Goal: Check status: Check status

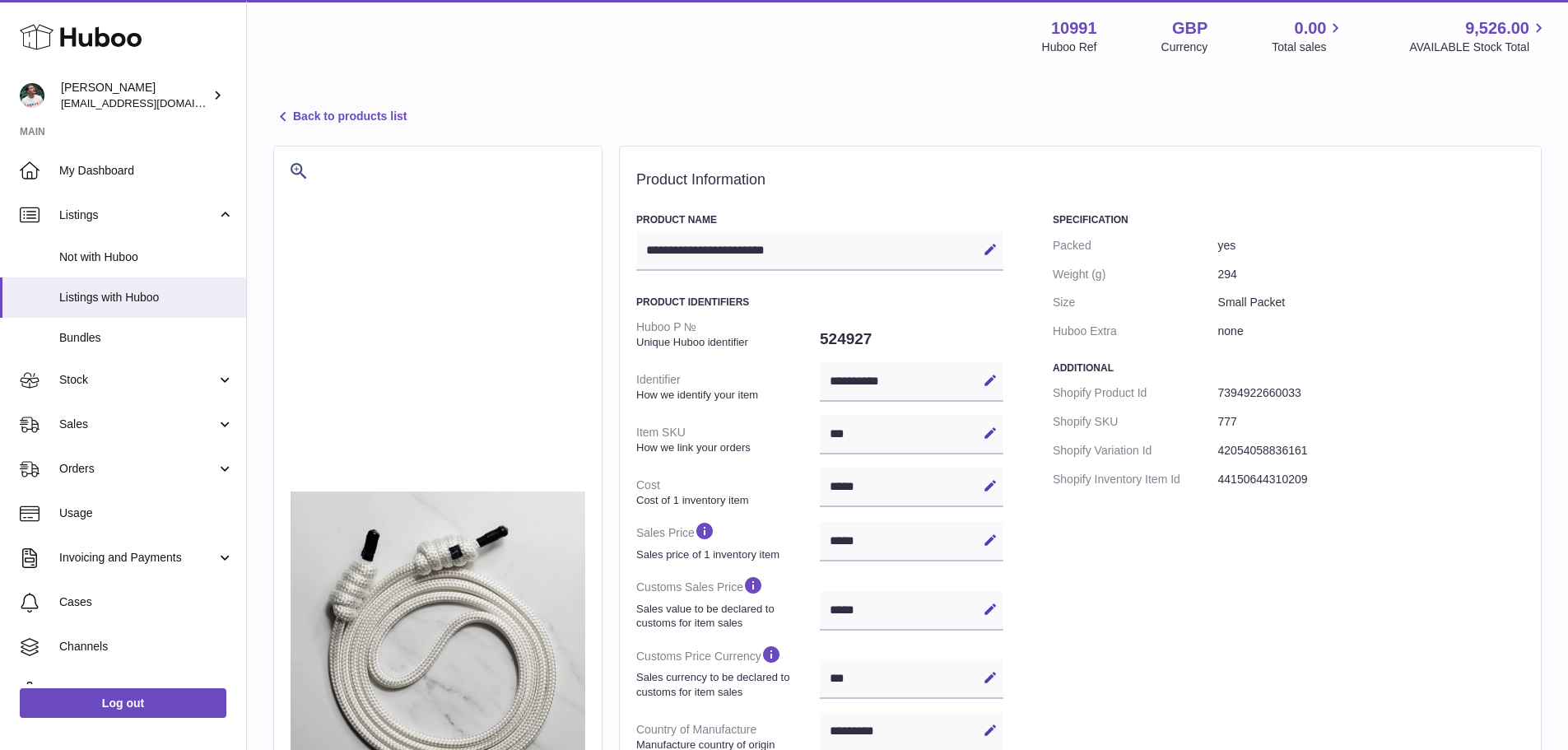
select select "***"
select select "****"
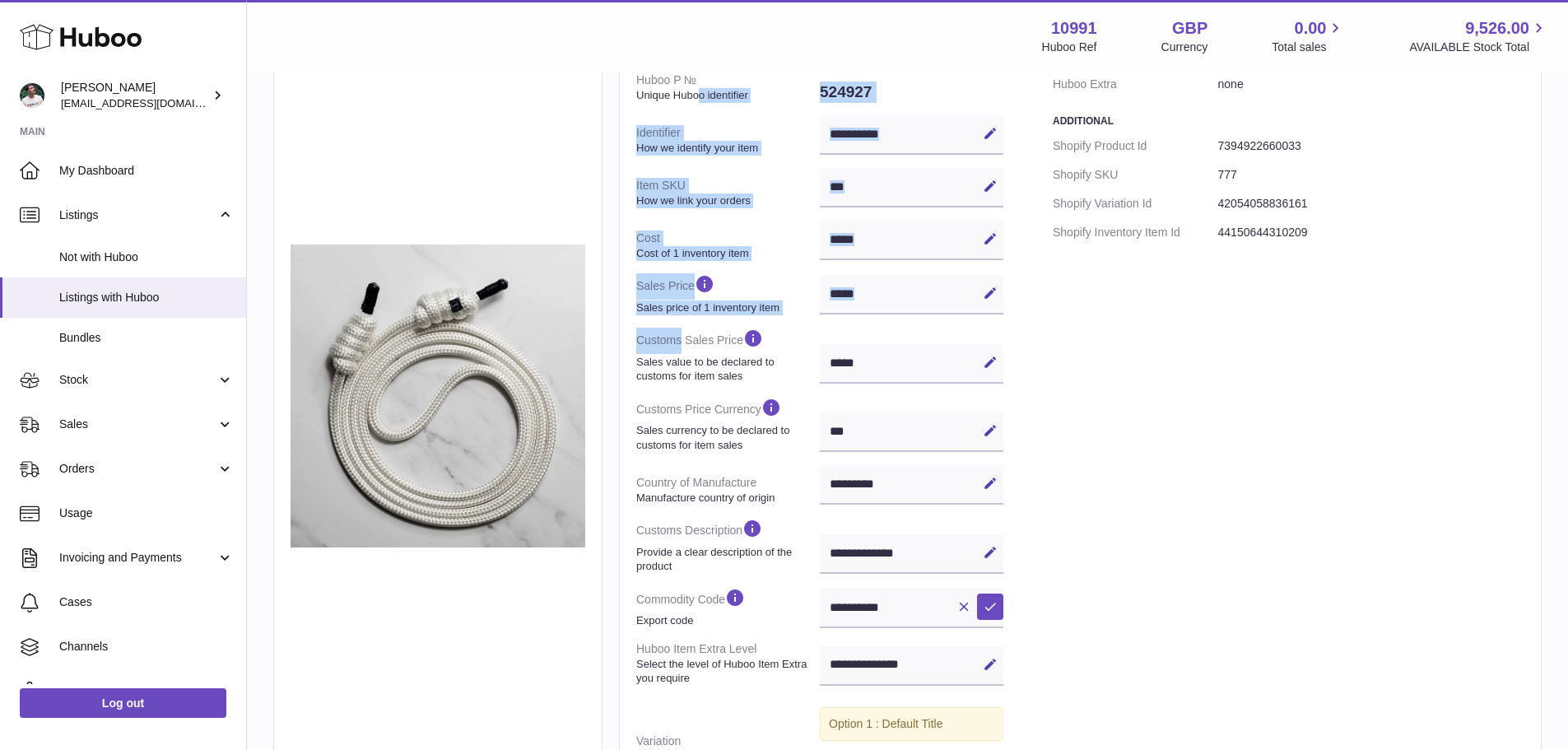
click at [686, 340] on dl "**********" at bounding box center [820, 410] width 367 height 689
click at [686, 340] on dt "Customs Sales Price Sales value to be declared to customs for item sales" at bounding box center [727, 355] width 184 height 68
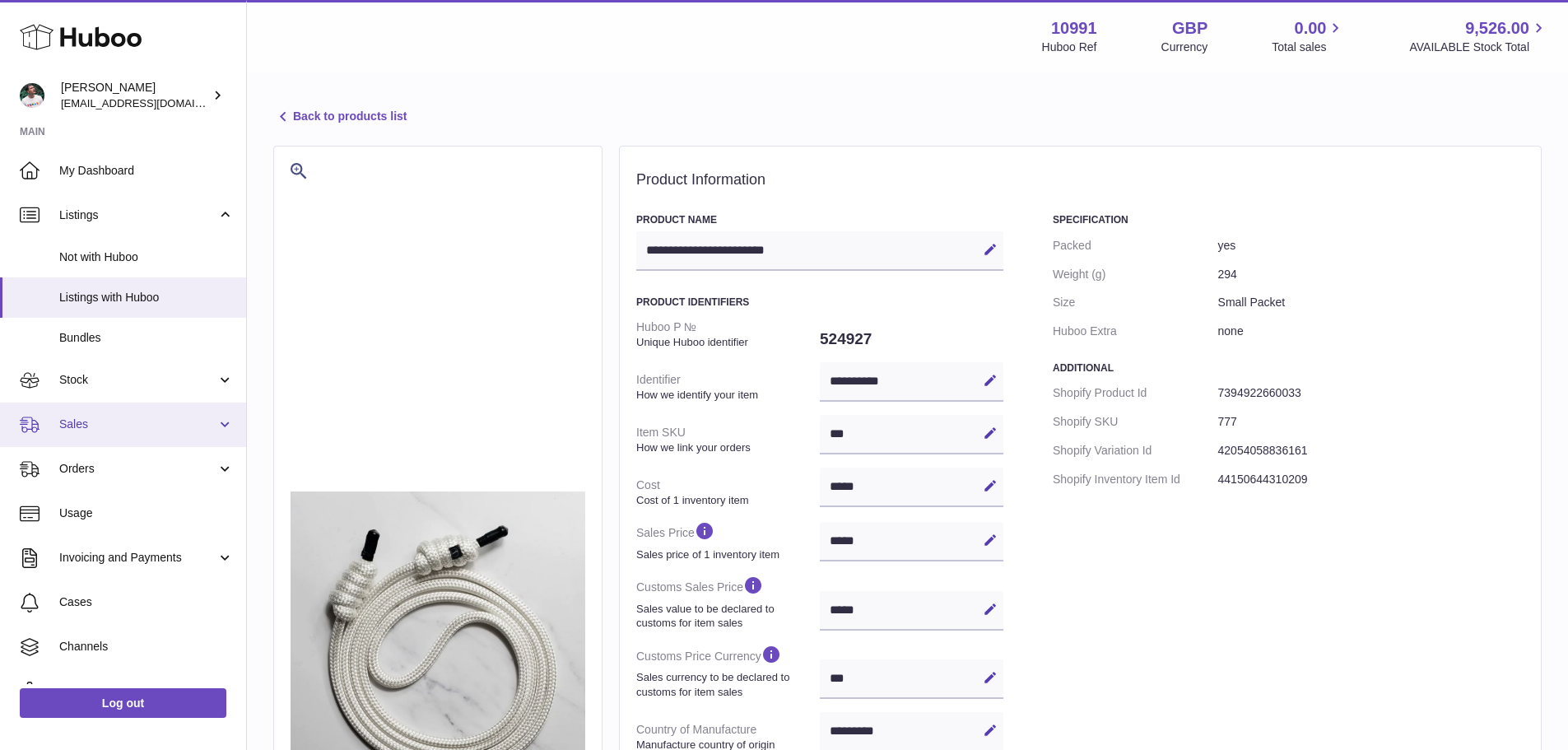
click at [108, 419] on span "Sales" at bounding box center [138, 425] width 157 height 16
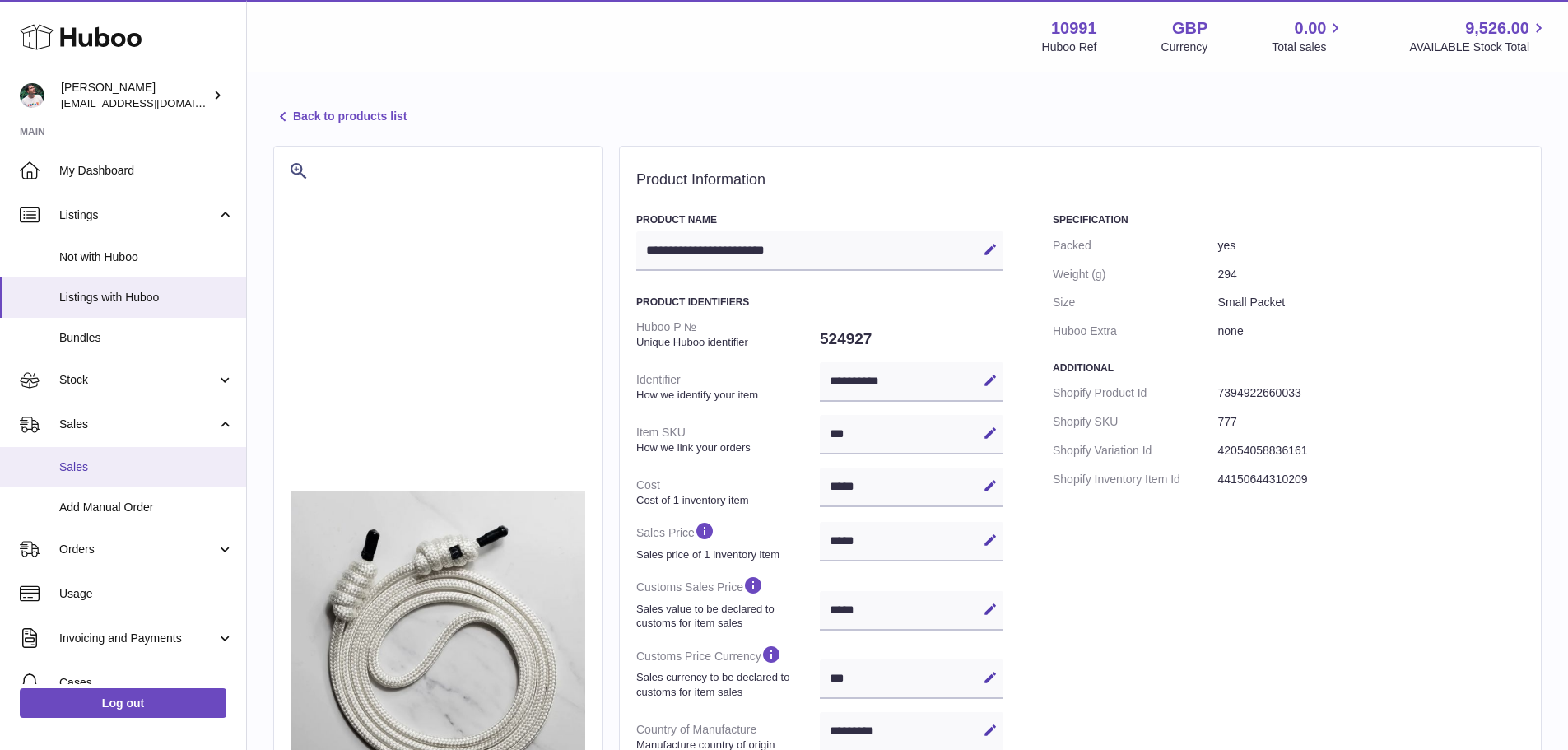
click at [102, 468] on span "Sales" at bounding box center [147, 467] width 175 height 16
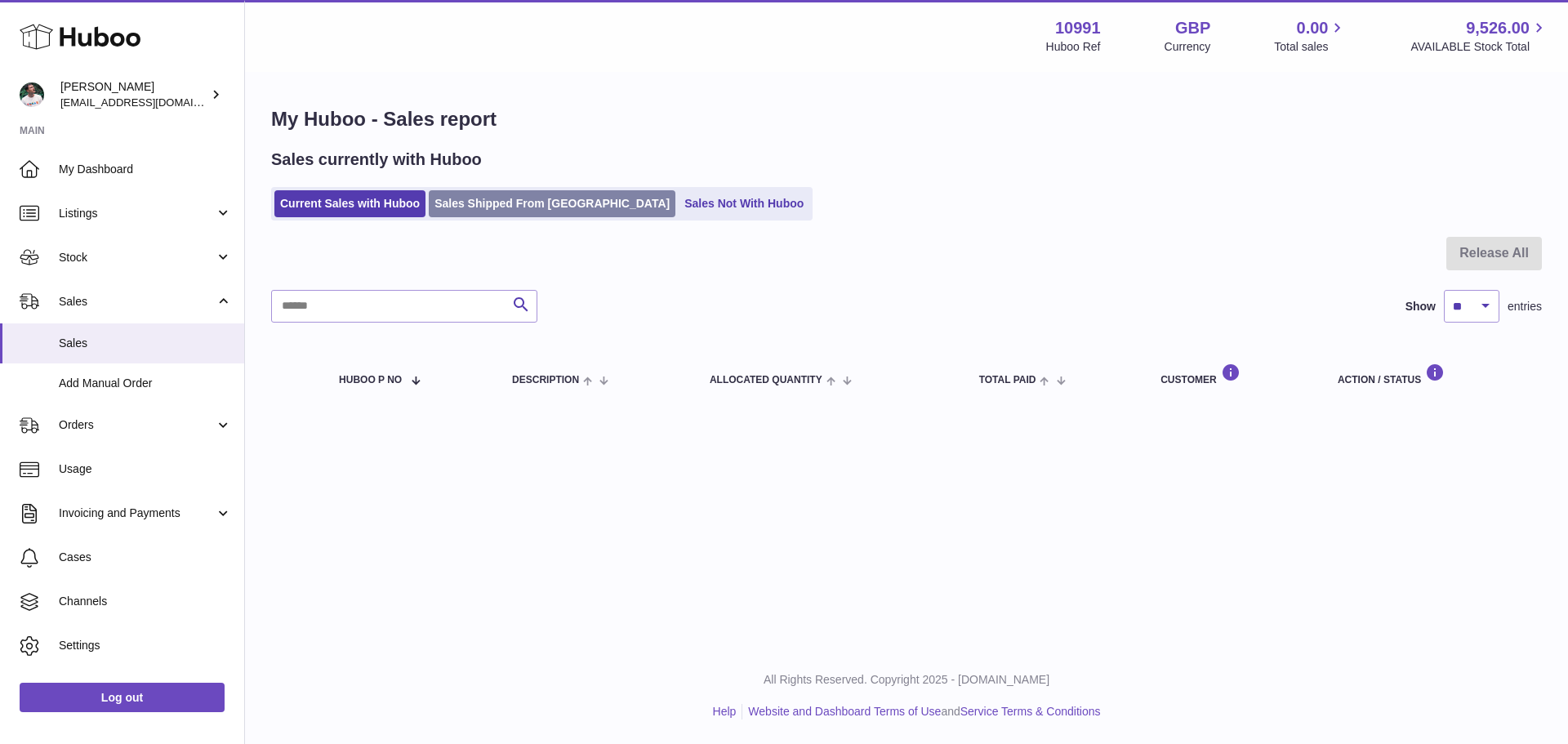
click at [534, 208] on link "Sales Shipped From Huboo" at bounding box center [552, 203] width 247 height 27
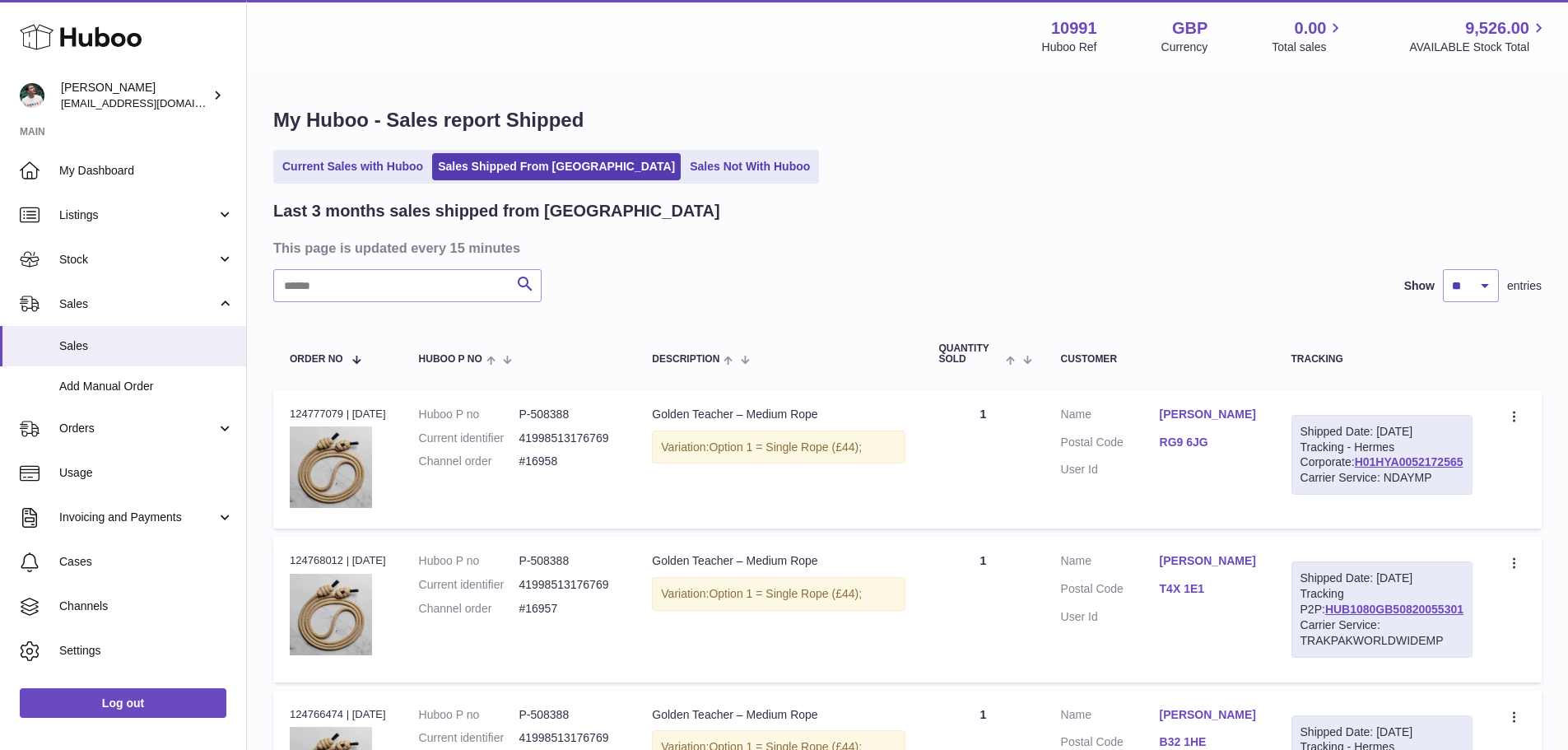
click at [1201, 446] on link "RG9 6JG" at bounding box center [1210, 442] width 99 height 16
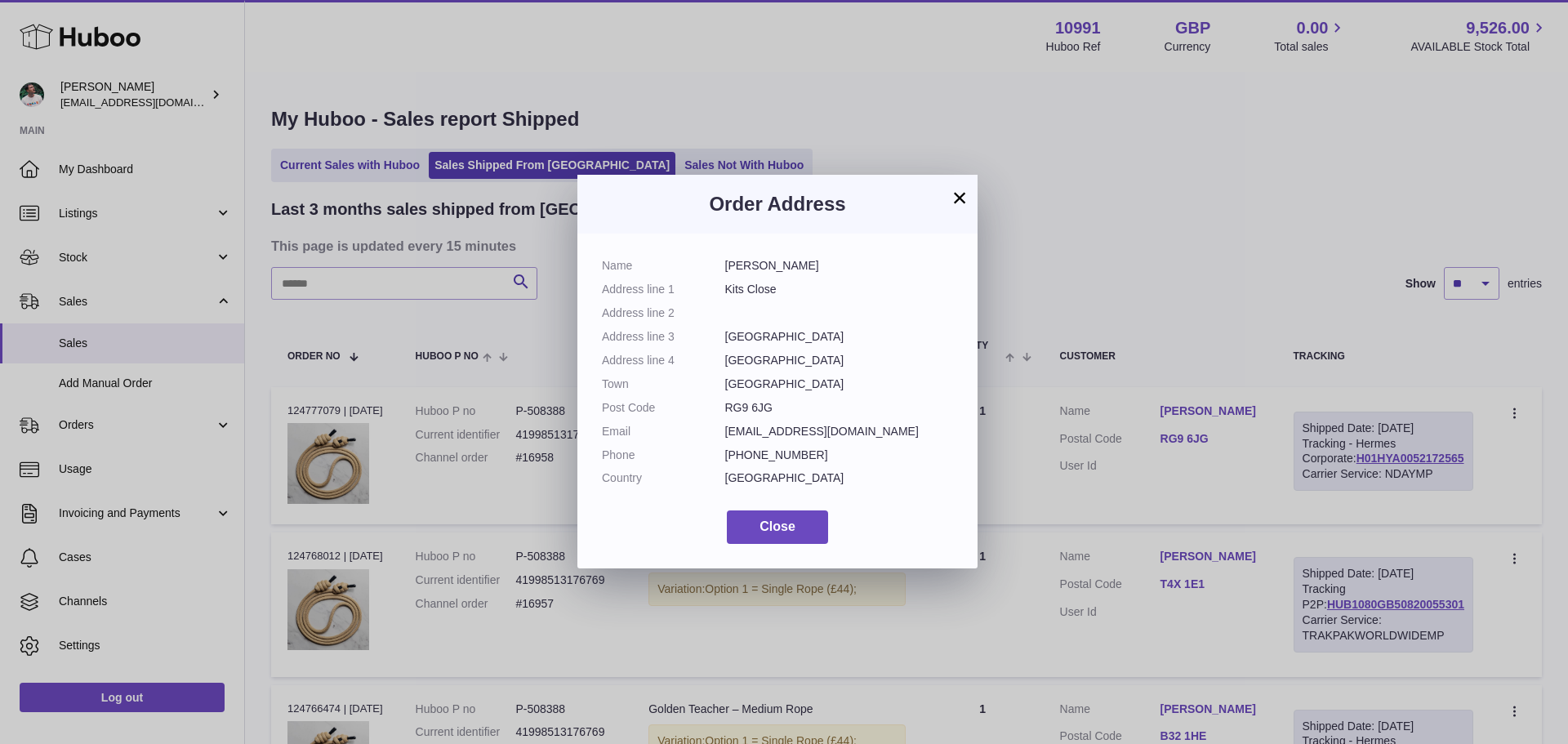
click at [1163, 285] on div "× Order Address Name [PERSON_NAME] Address line 1 Kits Close Address line 2 Add…" at bounding box center [784, 372] width 1568 height 744
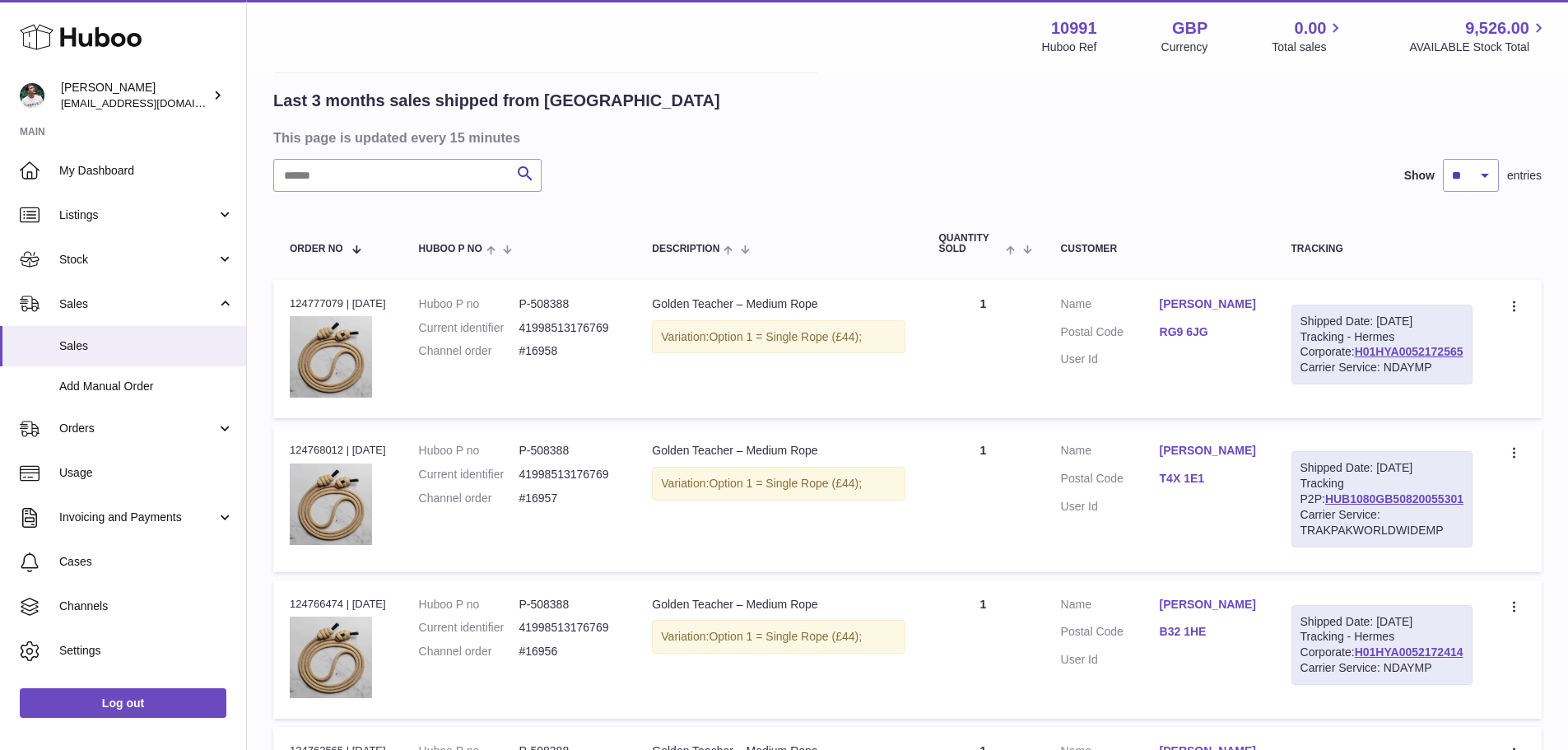
scroll to position [247, 0]
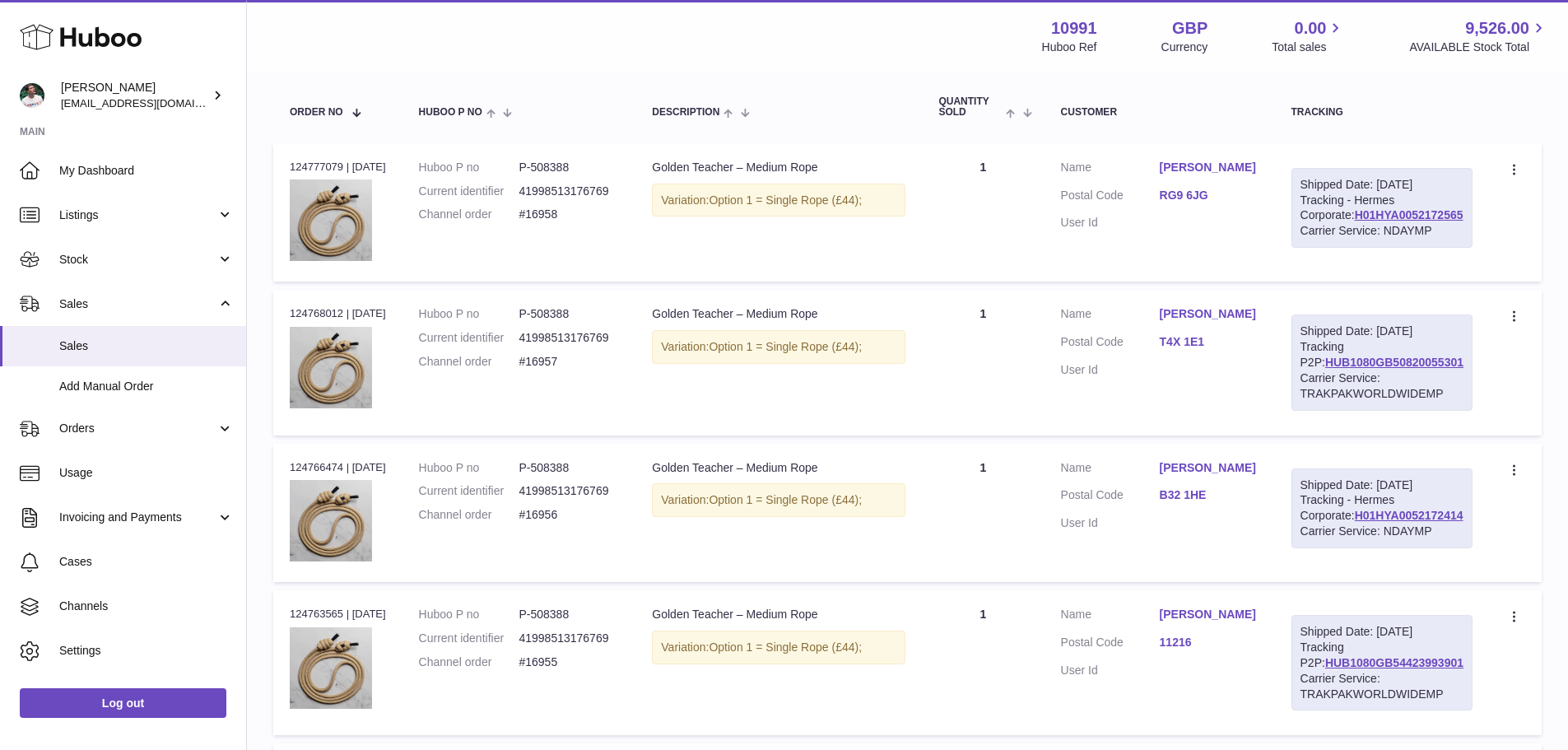
click at [1206, 350] on link "T4X 1E1" at bounding box center [1210, 342] width 99 height 16
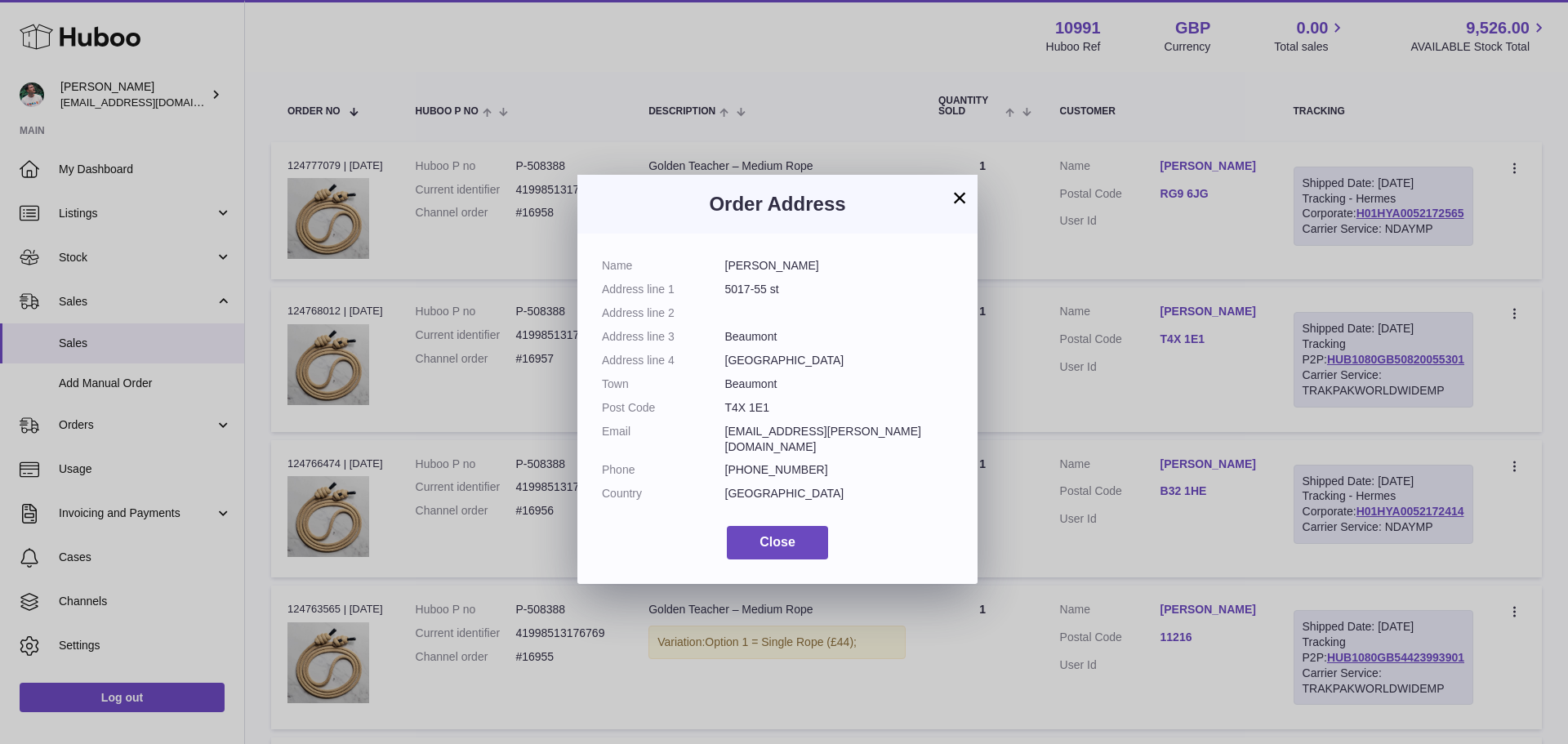
click at [853, 393] on dl "Name [PERSON_NAME] Address line 1 5017-55 st Address line 2 Address line 3 Beau…" at bounding box center [777, 383] width 351 height 251
click at [950, 192] on button "×" at bounding box center [960, 198] width 20 height 20
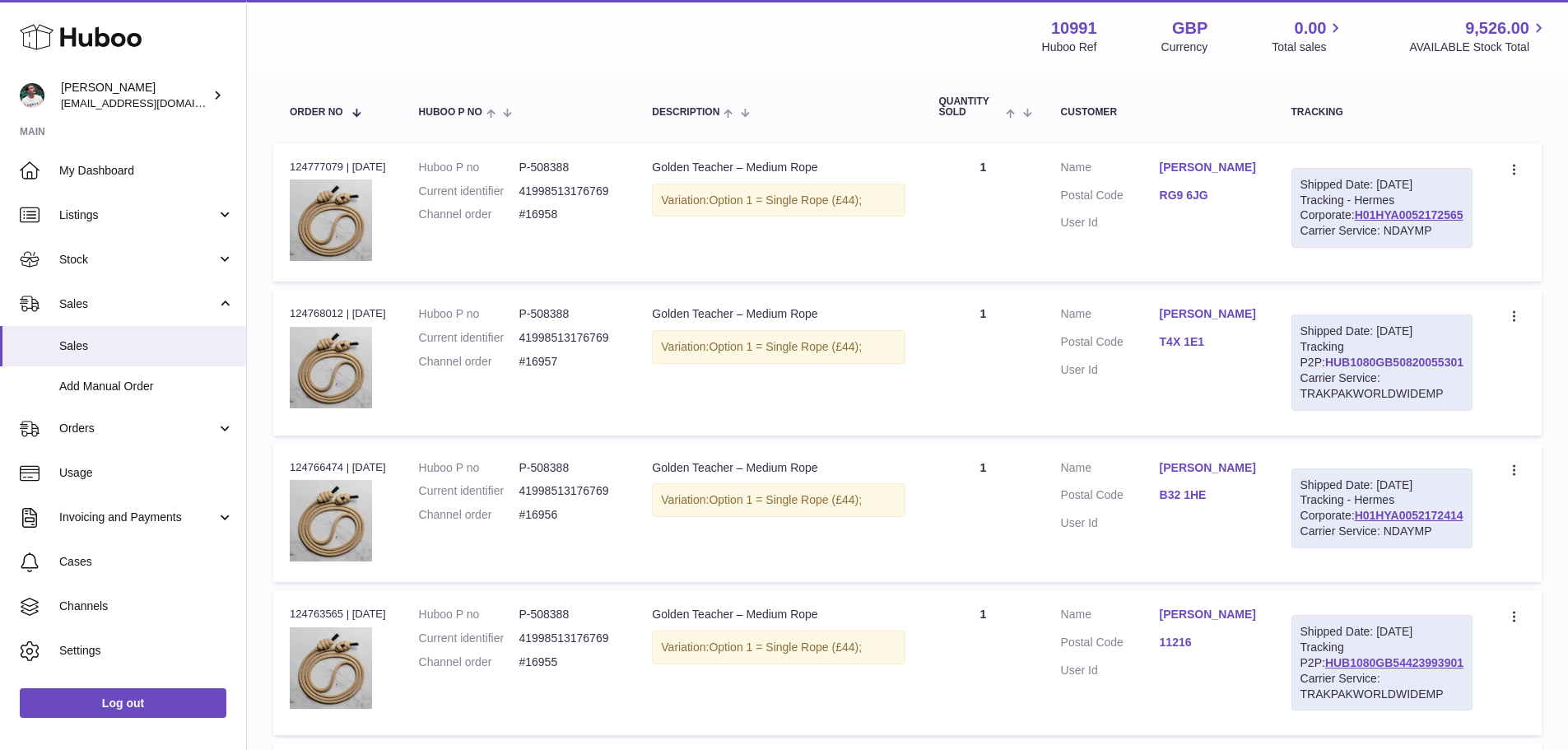
click at [1341, 369] on link "HUB1080GB50820055301" at bounding box center [1394, 361] width 138 height 13
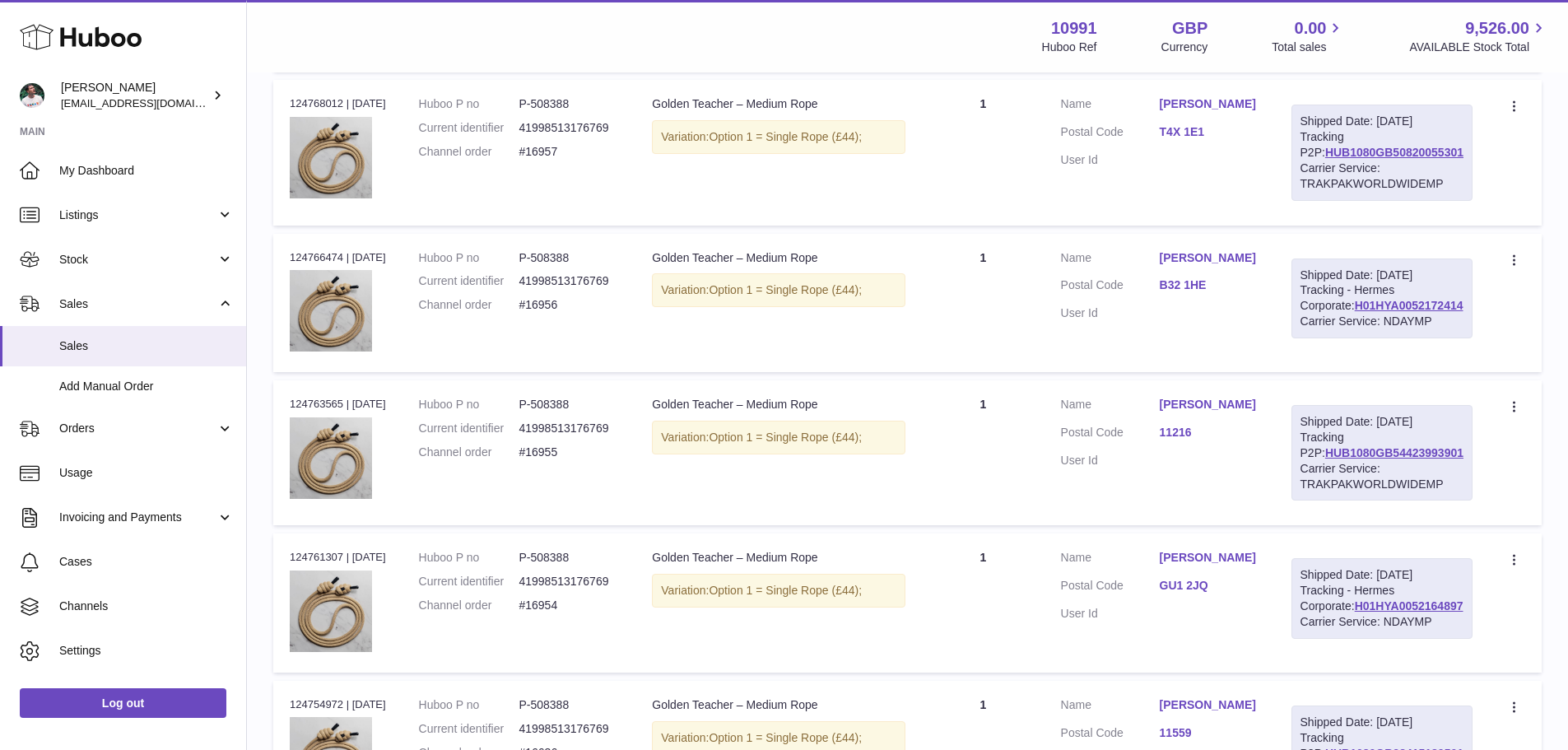
scroll to position [494, 0]
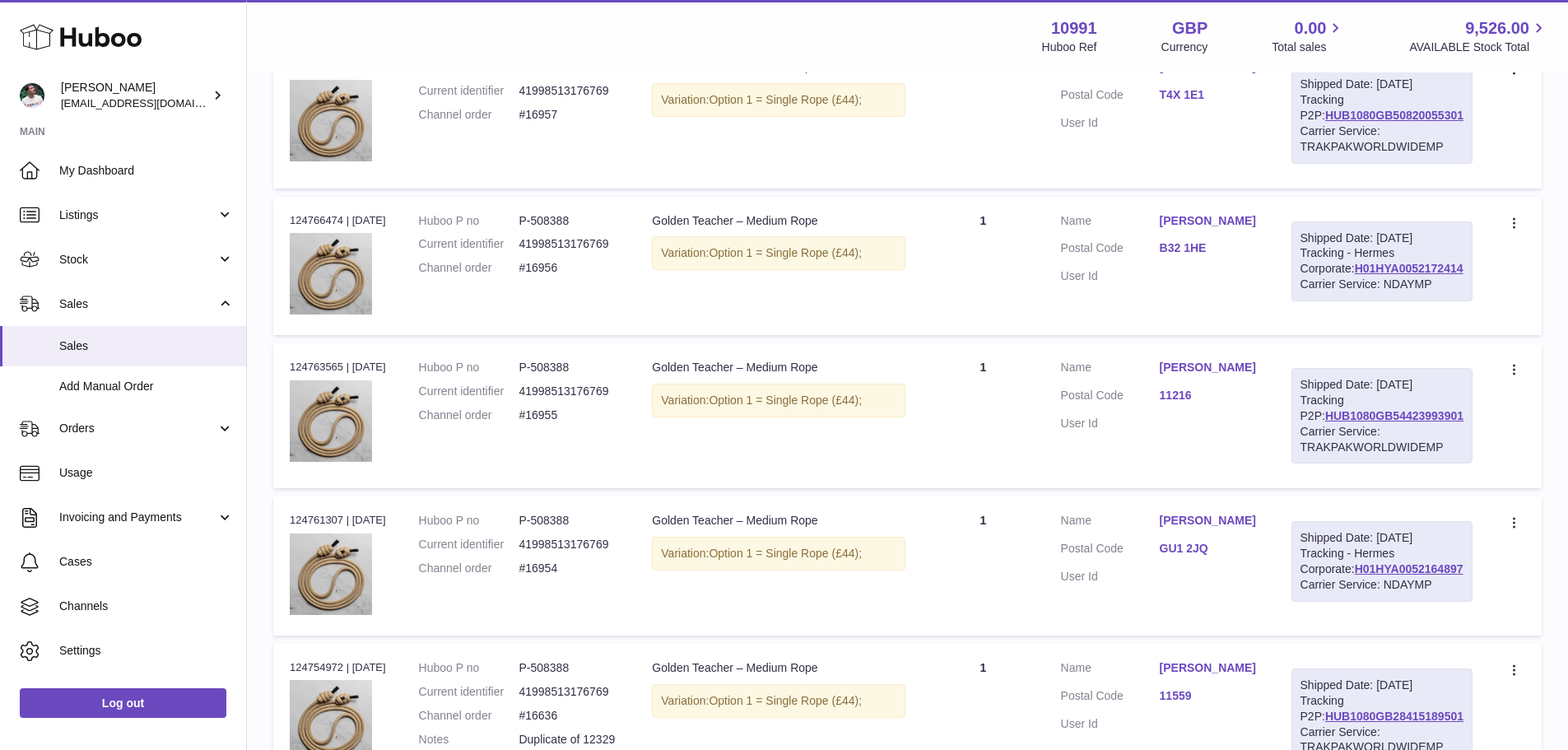
click at [1201, 403] on link "11216" at bounding box center [1210, 396] width 99 height 16
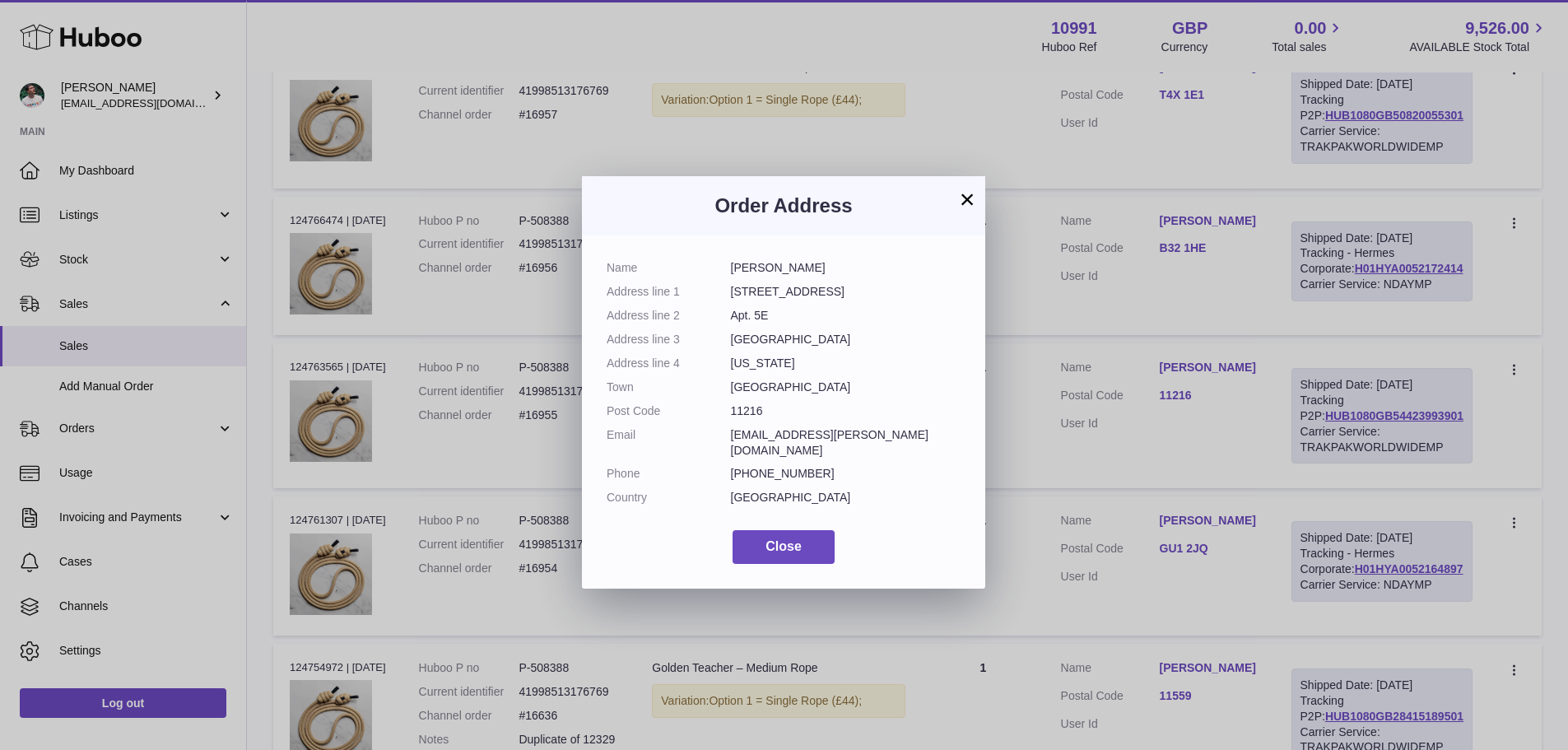
click at [1132, 423] on div "× Order Address Name [PERSON_NAME] Address line [STREET_ADDRESS] Address line 2…" at bounding box center [784, 375] width 1568 height 750
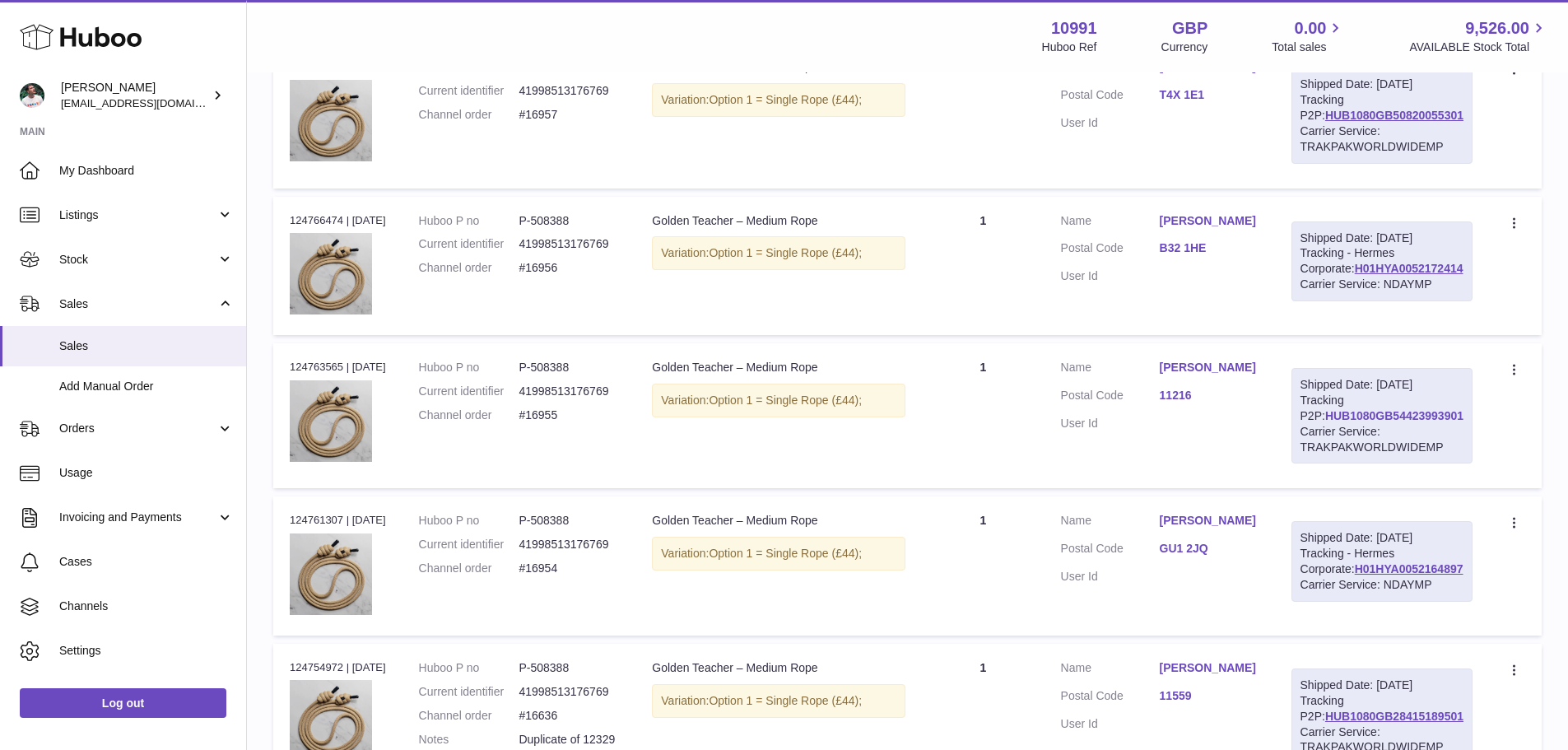
click at [1363, 423] on link "HUB1080GB54423993901" at bounding box center [1394, 415] width 138 height 13
